Goal: Transaction & Acquisition: Book appointment/travel/reservation

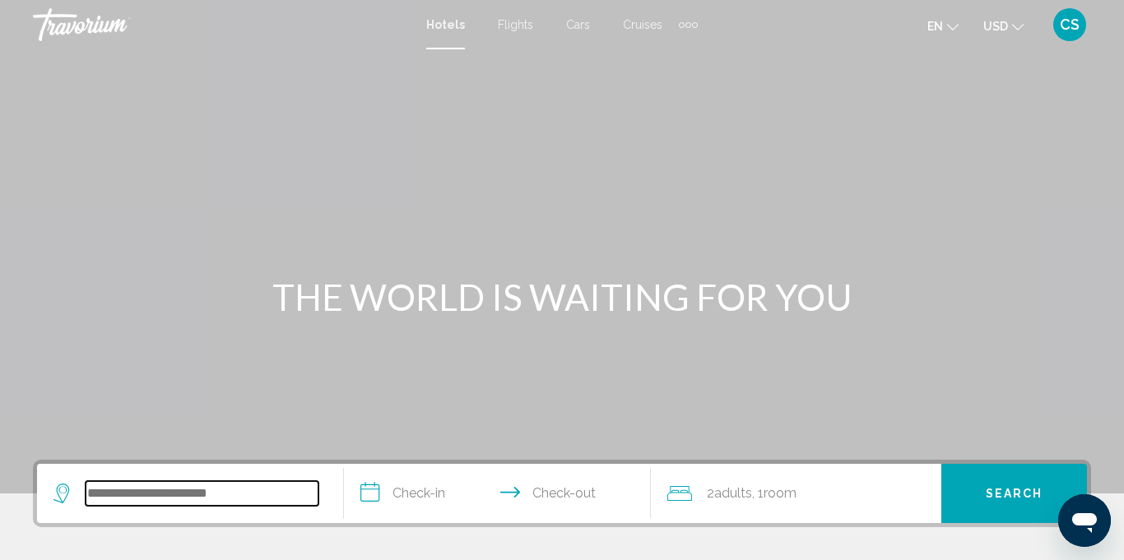
click at [160, 495] on input "Search widget" at bounding box center [202, 493] width 233 height 25
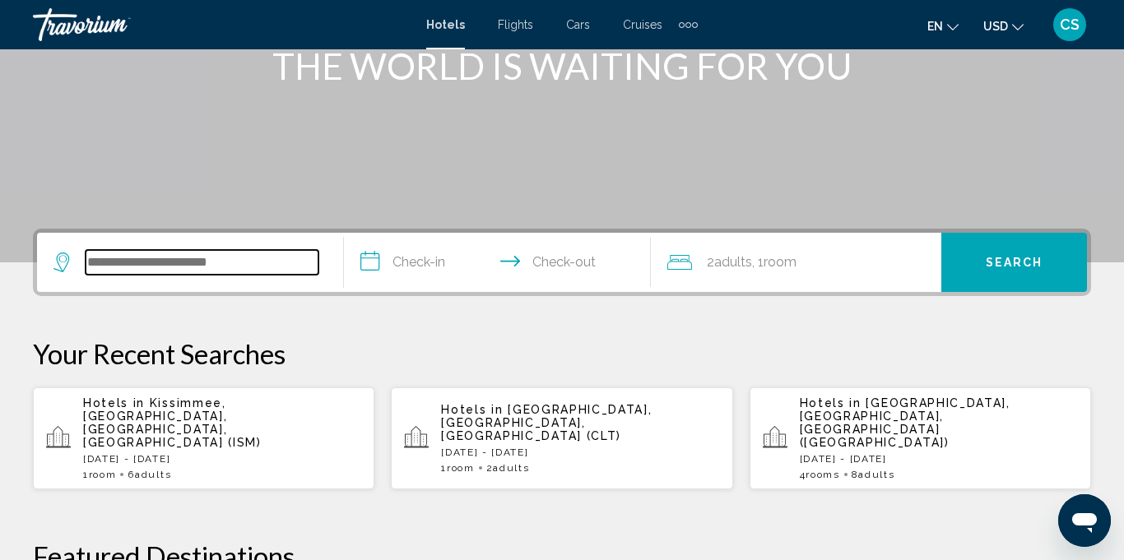
scroll to position [406, 0]
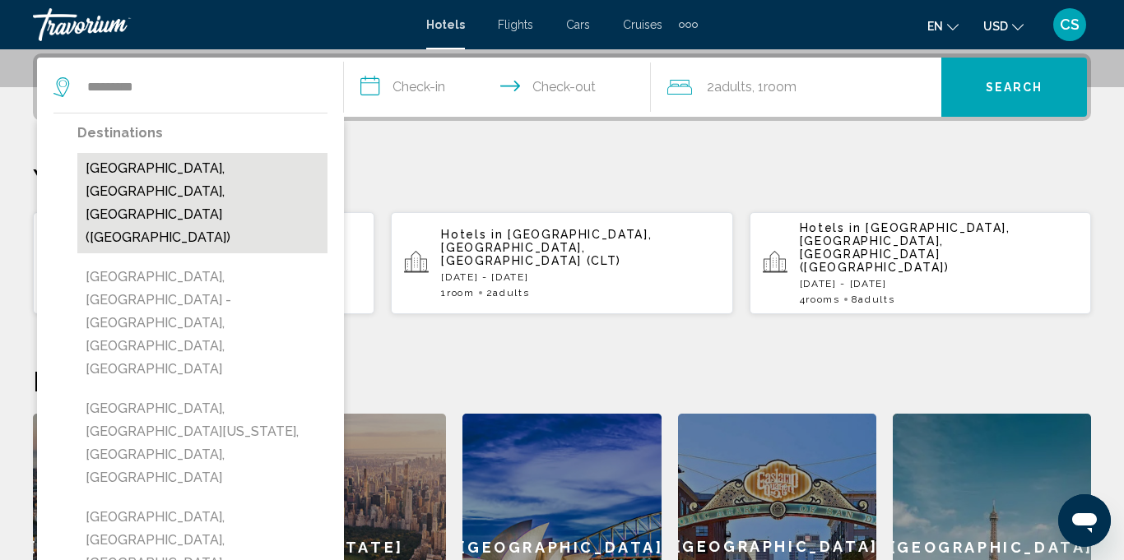
click at [160, 162] on button "[GEOGRAPHIC_DATA], [GEOGRAPHIC_DATA], [GEOGRAPHIC_DATA] ([GEOGRAPHIC_DATA])" at bounding box center [202, 203] width 250 height 100
type input "**********"
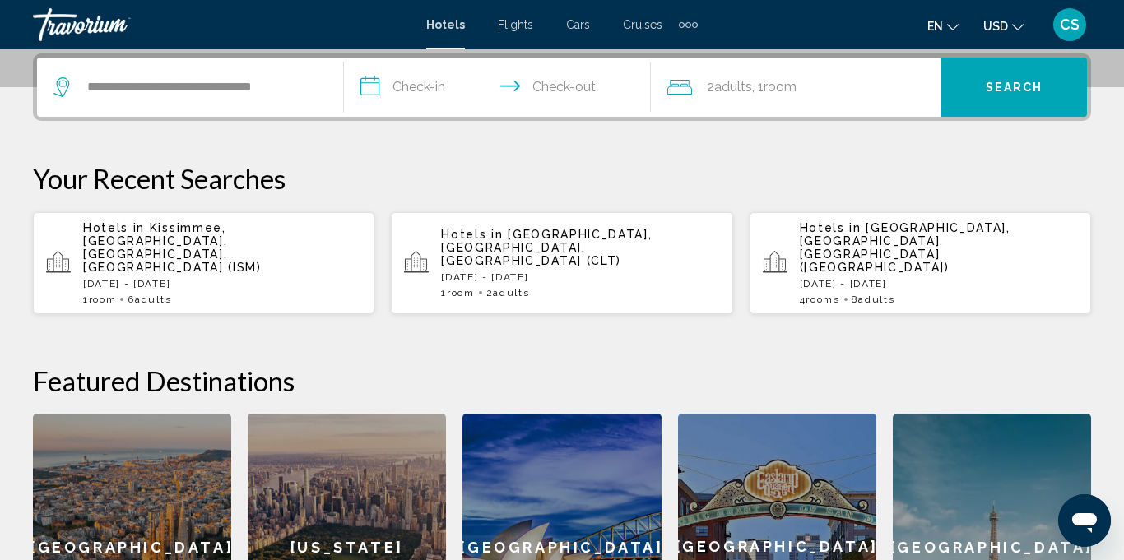
click at [424, 81] on input "**********" at bounding box center [500, 90] width 313 height 64
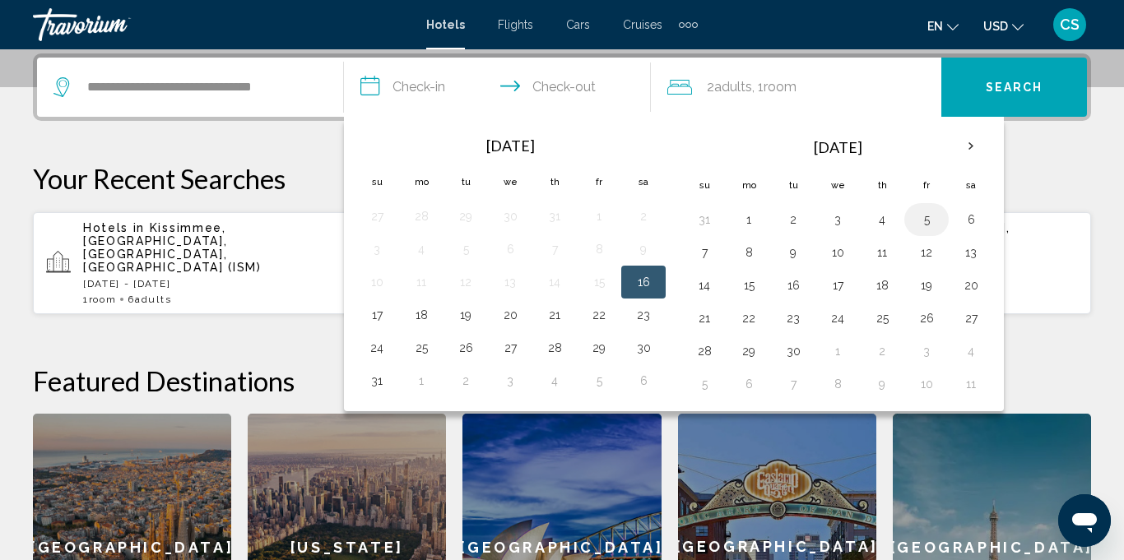
click at [921, 221] on button "5" at bounding box center [926, 219] width 26 height 23
click at [713, 252] on button "7" at bounding box center [704, 252] width 26 height 23
type input "**********"
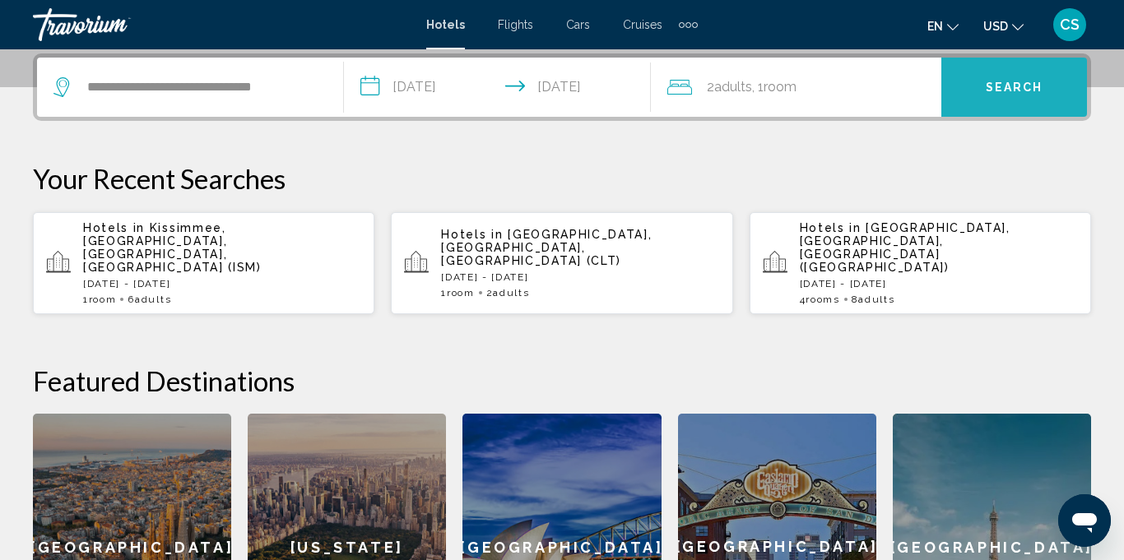
click at [1008, 90] on span "Search" at bounding box center [1015, 87] width 58 height 13
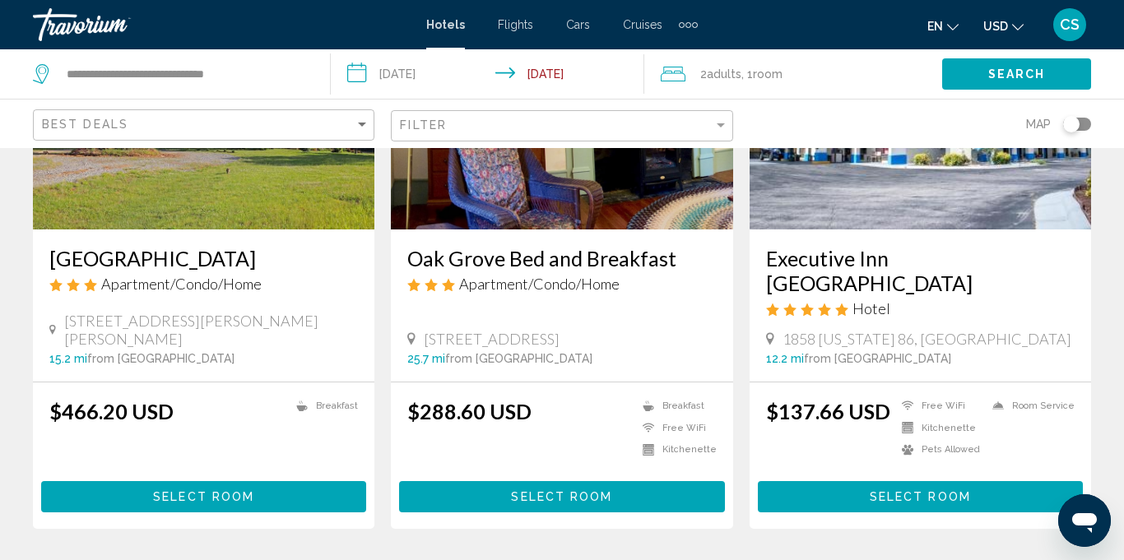
scroll to position [1552, 0]
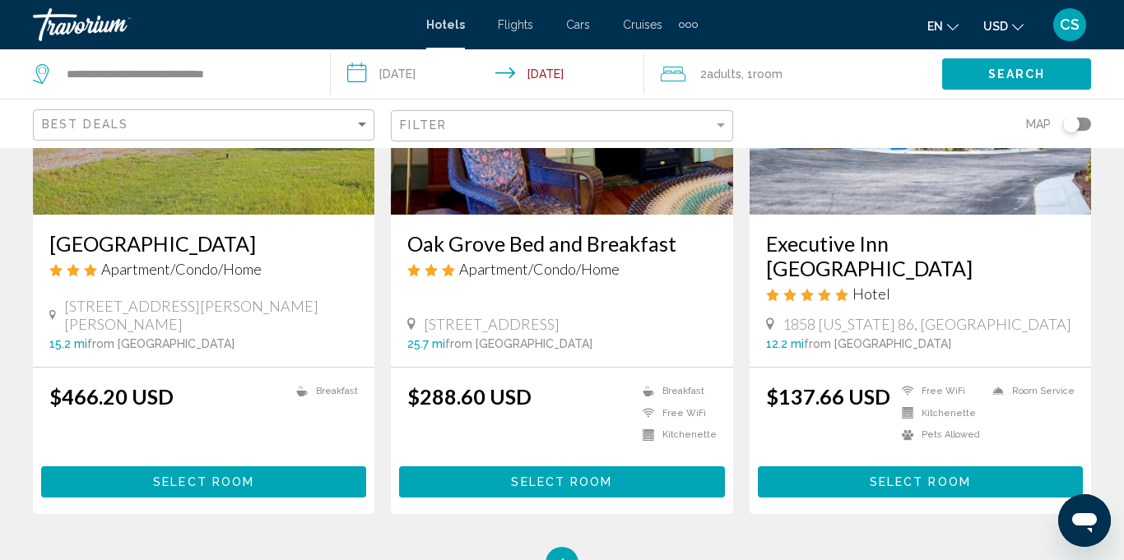
click at [1046, 384] on li "Room Service" at bounding box center [1029, 391] width 91 height 14
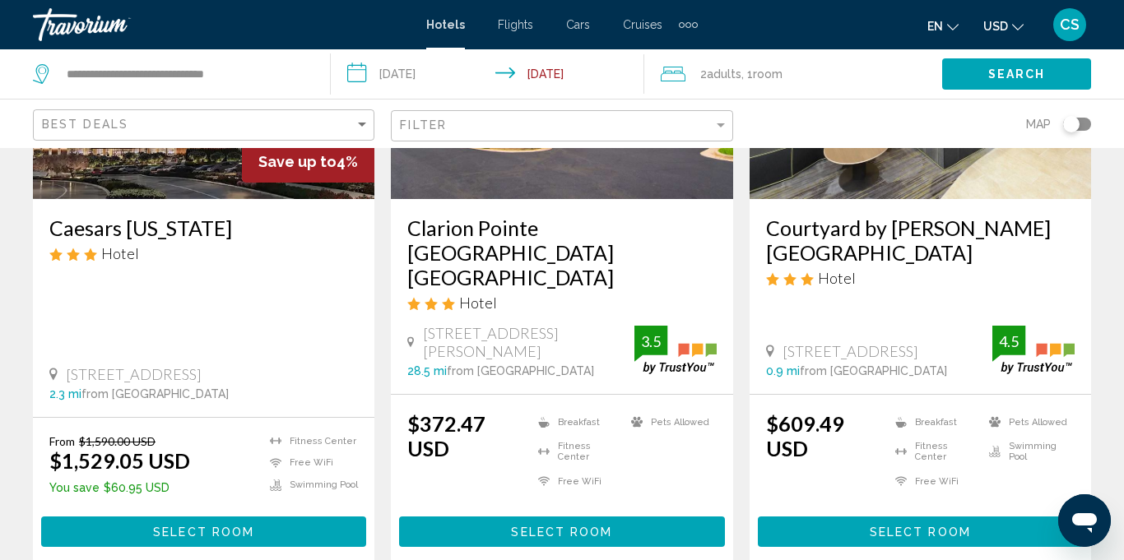
scroll to position [272, 0]
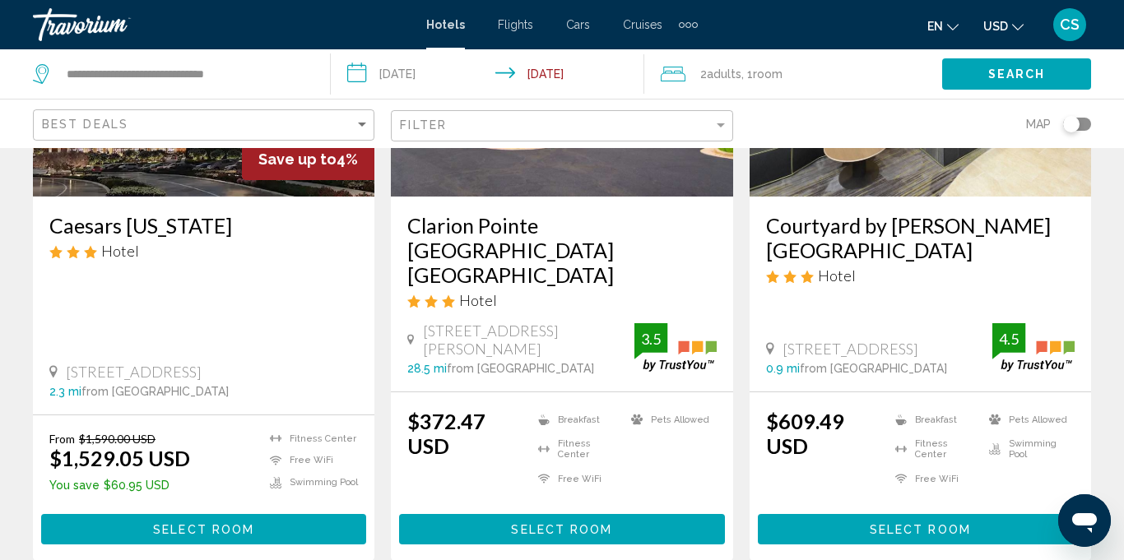
click at [126, 225] on h3 "Caesars [US_STATE]" at bounding box center [203, 225] width 309 height 25
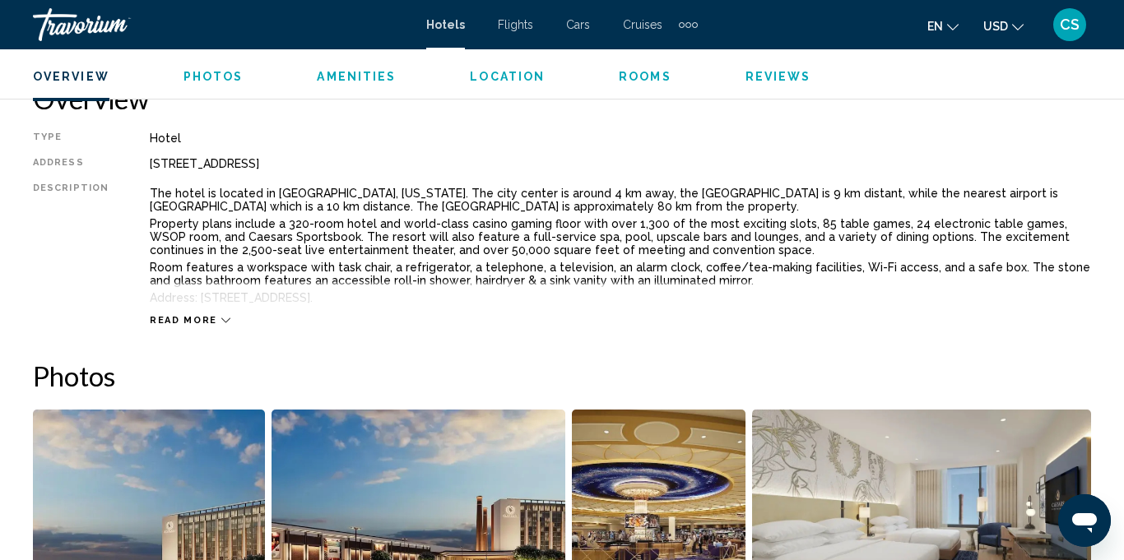
scroll to position [848, 0]
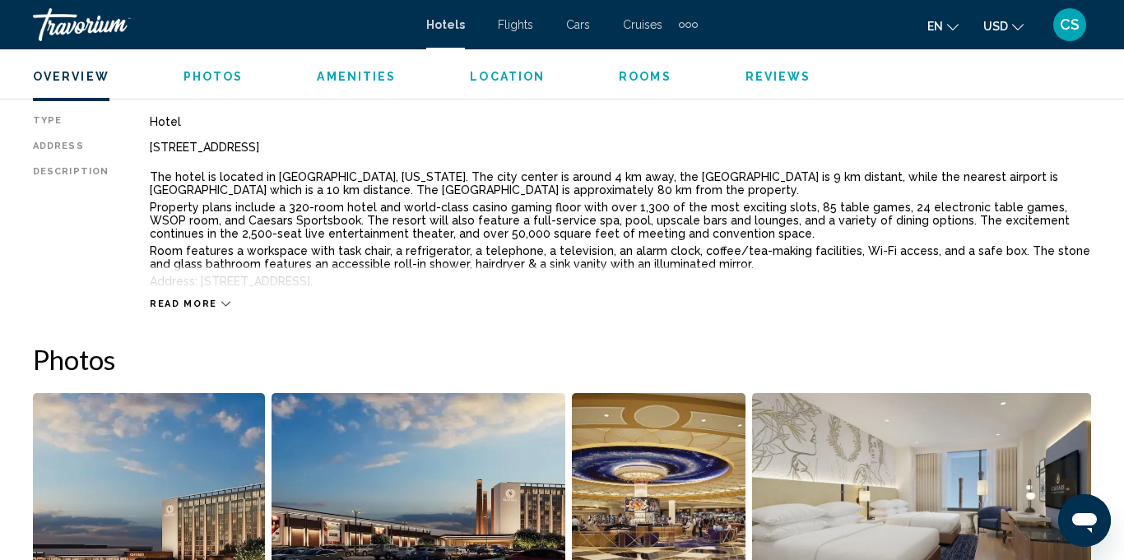
click at [189, 305] on span "Read more" at bounding box center [183, 304] width 67 height 11
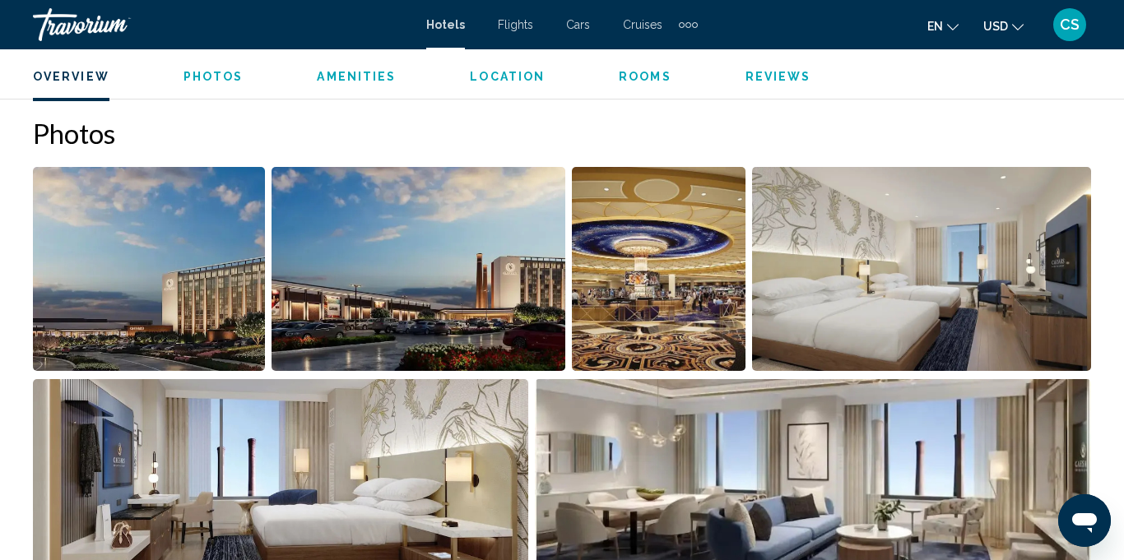
scroll to position [1037, 0]
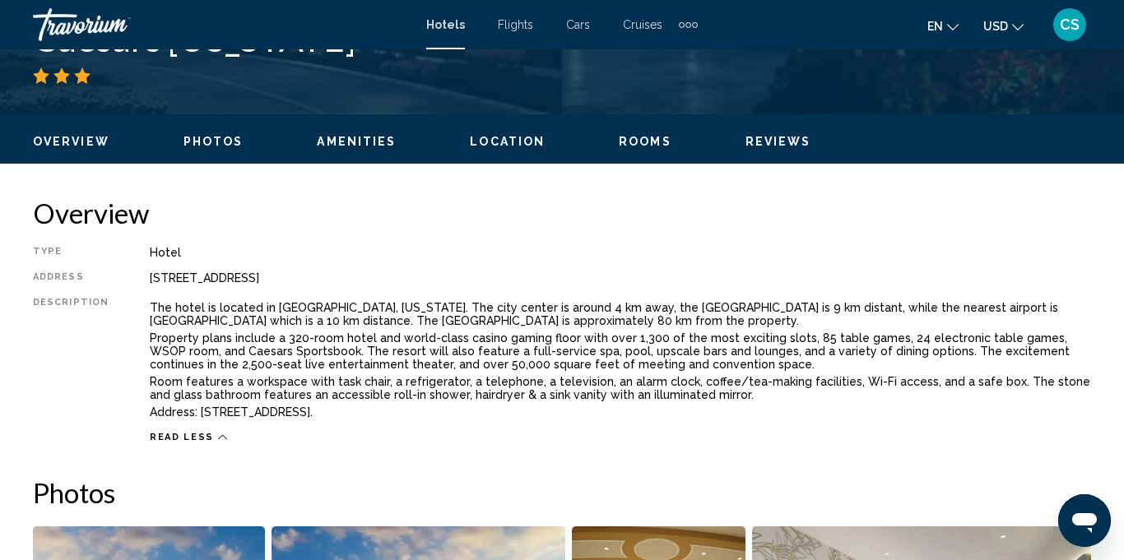
click at [988, 333] on p "Property plans include a 320-room hotel and world-class casino gaming floor wit…" at bounding box center [620, 351] width 941 height 39
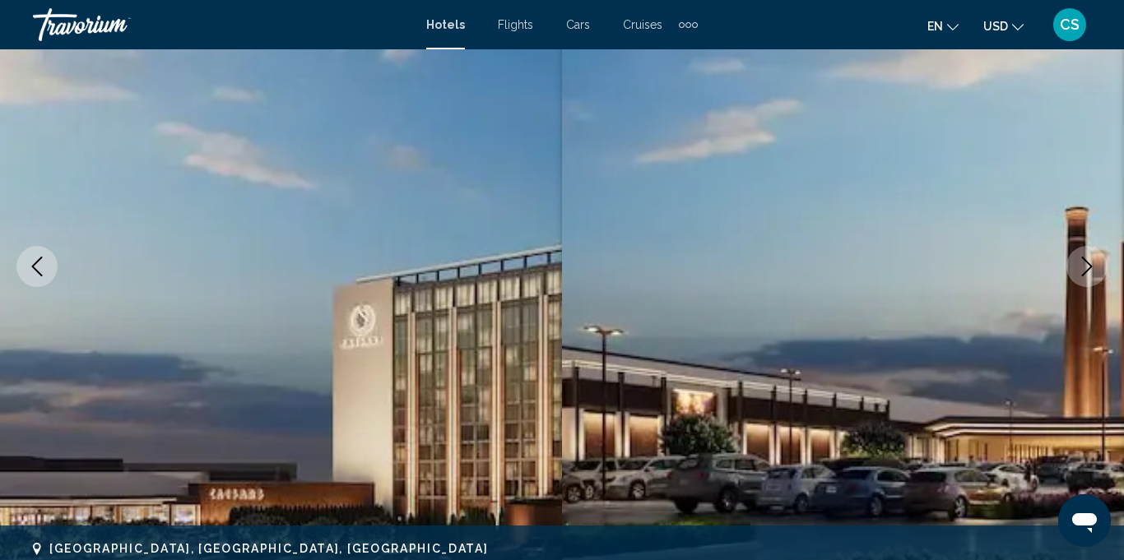
scroll to position [0, 0]
